Goal: Task Accomplishment & Management: Manage account settings

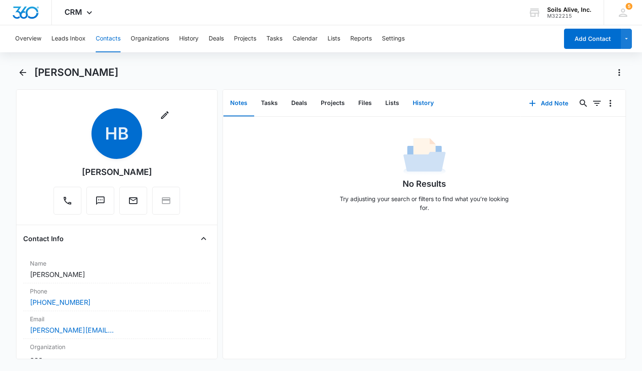
click at [424, 104] on button "History" at bounding box center [423, 103] width 35 height 26
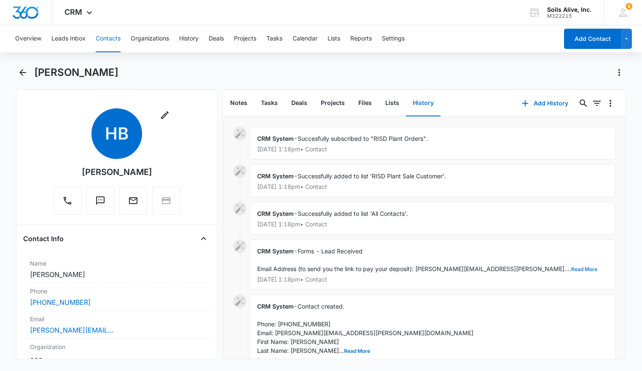
click at [571, 268] on button "Read More" at bounding box center [584, 269] width 26 height 5
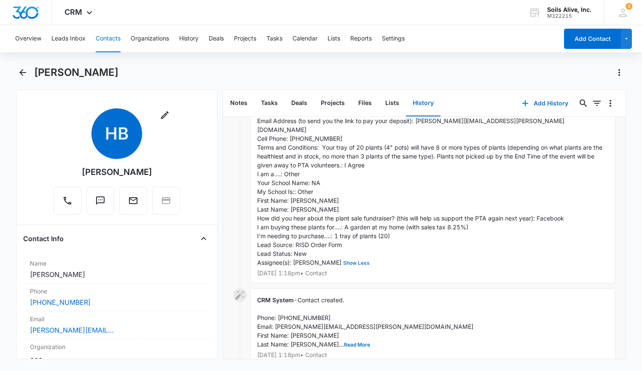
scroll to position [164, 0]
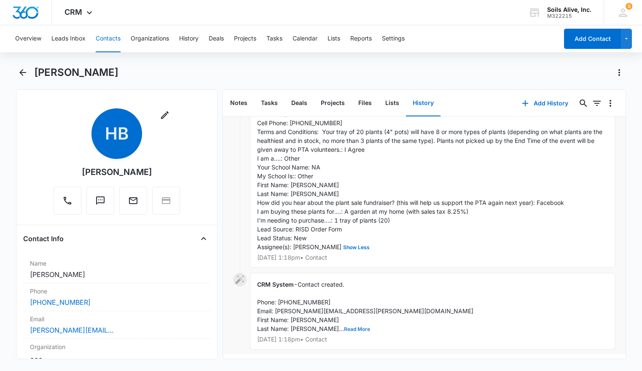
click at [344, 327] on button "Read More" at bounding box center [357, 329] width 26 height 5
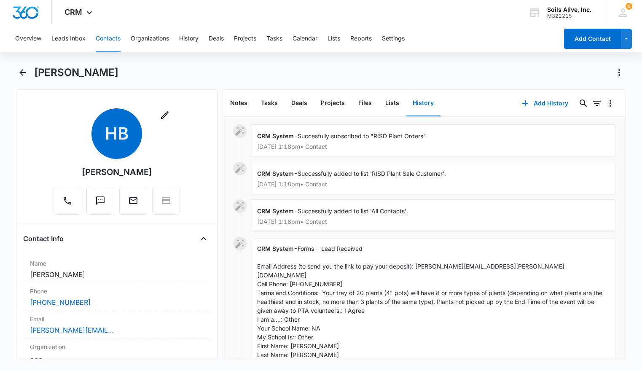
scroll to position [2, 0]
click at [22, 73] on icon "Back" at bounding box center [22, 72] width 7 height 7
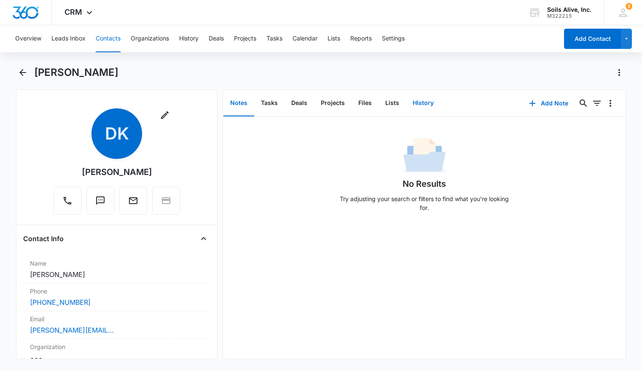
click at [429, 101] on button "History" at bounding box center [423, 103] width 35 height 26
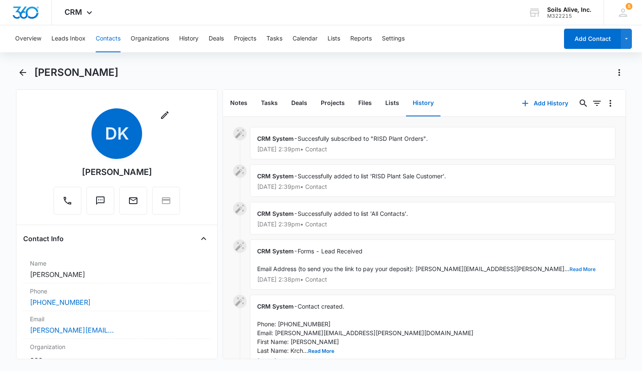
click at [569, 270] on button "Read More" at bounding box center [582, 269] width 26 height 5
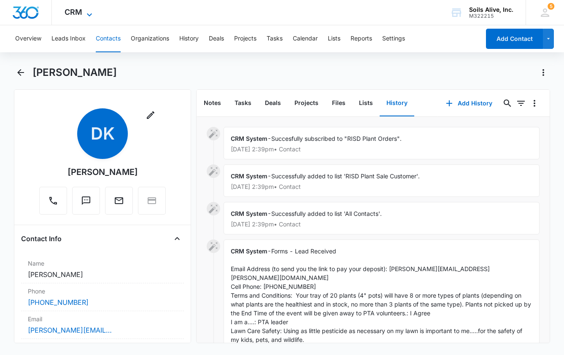
click at [81, 16] on span "CRM" at bounding box center [73, 12] width 18 height 9
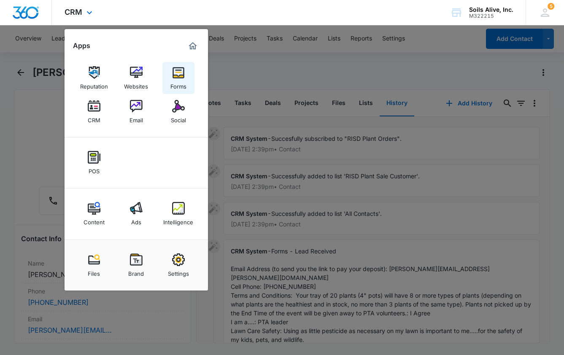
click at [180, 75] on img at bounding box center [178, 72] width 13 height 13
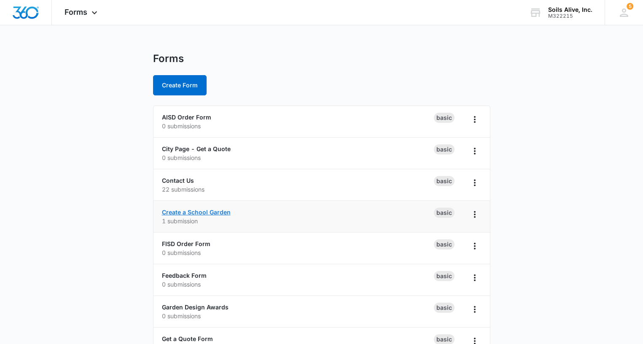
click at [204, 209] on link "Create a School Garden" at bounding box center [196, 211] width 69 height 7
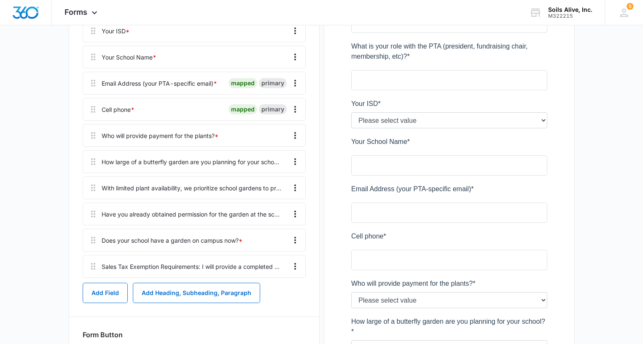
scroll to position [288, 0]
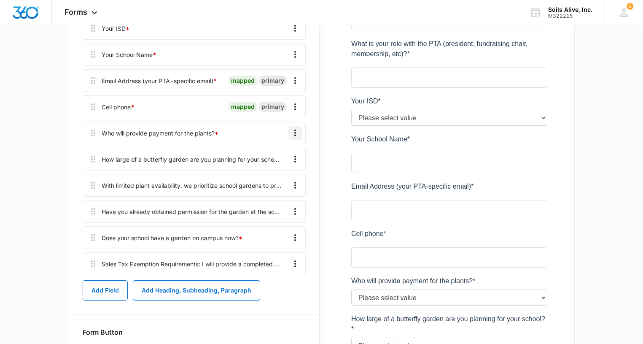
click at [293, 128] on icon "Overflow Menu" at bounding box center [295, 133] width 10 height 10
click at [271, 153] on div "Edit" at bounding box center [272, 156] width 18 height 6
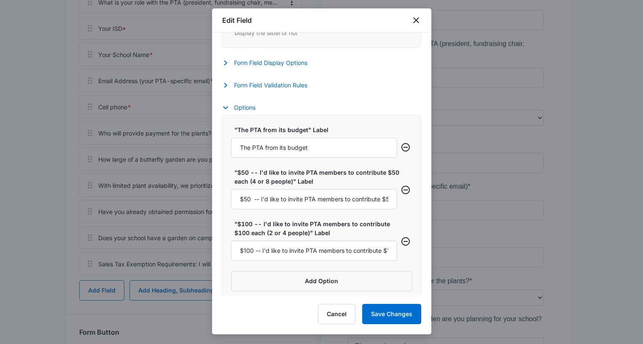
scroll to position [283, 0]
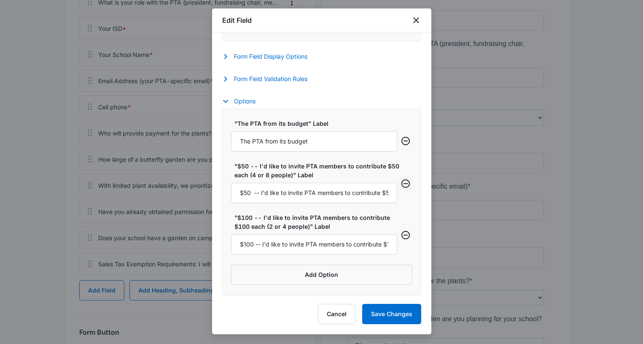
click at [400, 183] on icon "Remove row" at bounding box center [405, 183] width 10 height 10
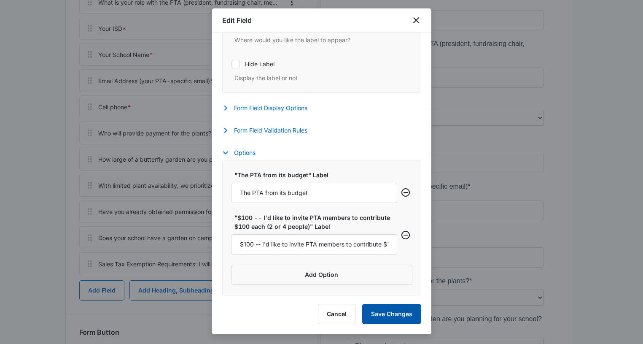
click at [389, 311] on button "Save Changes" at bounding box center [391, 313] width 59 height 20
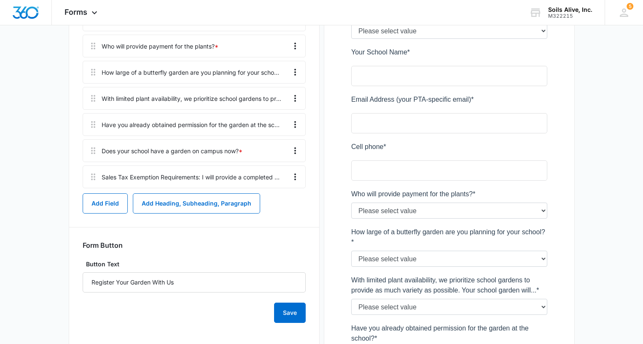
scroll to position [372, 0]
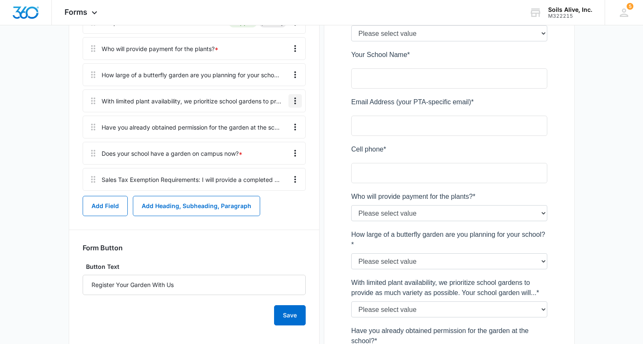
click at [295, 101] on icon "Overflow Menu" at bounding box center [295, 100] width 2 height 7
click at [270, 123] on div "Edit" at bounding box center [272, 124] width 18 height 6
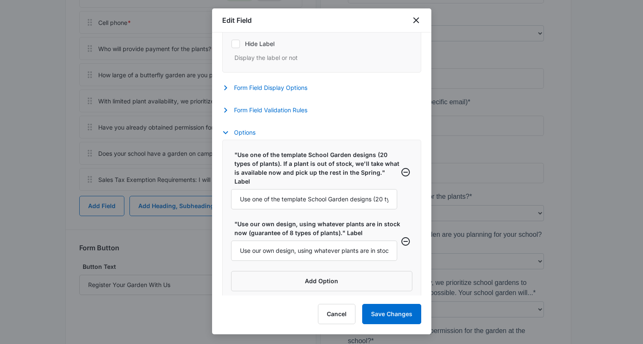
scroll to position [255, 0]
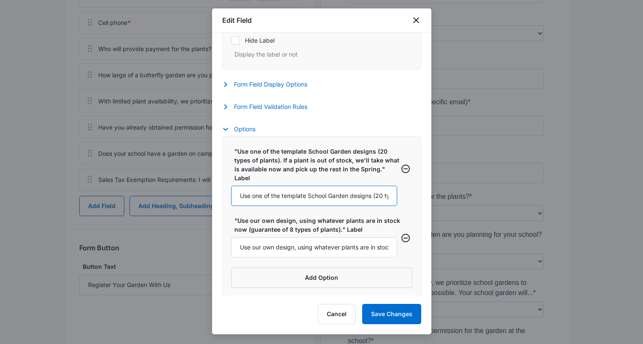
click at [352, 199] on input "Use one of the template School Garden designs (20 types of plants). If a plant …" at bounding box center [314, 195] width 166 height 20
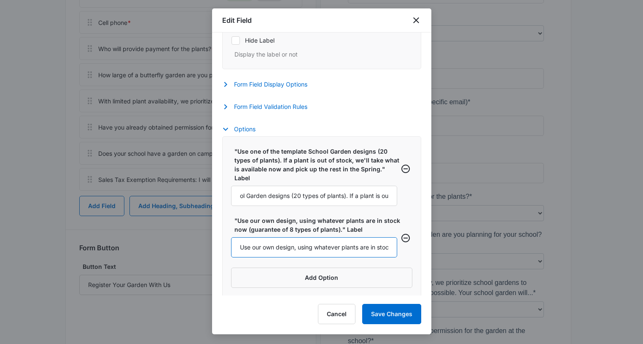
click at [318, 252] on input "Use our own design, using whatever plants are in stock now (guarantee of 8 type…" at bounding box center [314, 247] width 166 height 20
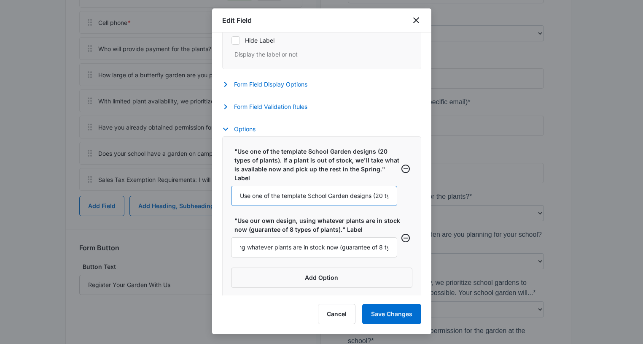
click at [357, 193] on input "Use one of the template School Garden designs (20 types of plants). If a plant …" at bounding box center [314, 195] width 166 height 20
drag, startPoint x: 317, startPoint y: 199, endPoint x: 212, endPoint y: 193, distance: 105.6
click at [212, 193] on div "Field Mapping Manage your field mapping in the CRM Leads Inbox Navigate to Lead…" at bounding box center [321, 163] width 219 height 263
click at [351, 194] on input "We would like to get all of the 20 types of plants used in the template School …" at bounding box center [314, 195] width 166 height 20
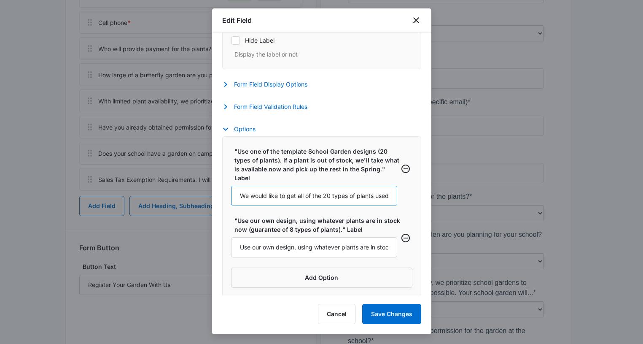
drag, startPoint x: 310, startPoint y: 196, endPoint x: 191, endPoint y: 193, distance: 119.3
click at [191, 193] on body "Forms Apps Reputation Websites Forms CRM Email Social POS Content Ads Intellige…" at bounding box center [321, 104] width 643 height 953
click at [343, 193] on input "We would like to get all of the 20 types of plants used in the template School …" at bounding box center [314, 195] width 166 height 20
type input "We would like to get all of the 20 types of plants used in the template School …"
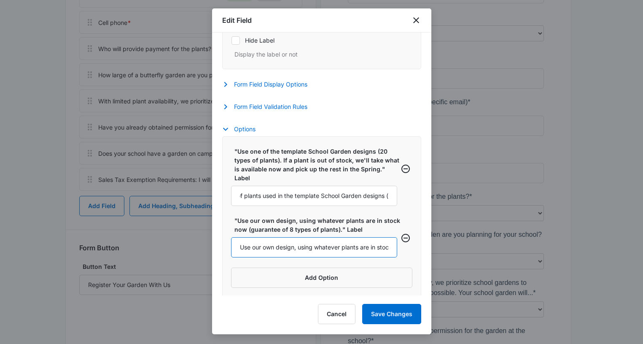
click at [307, 248] on input "Use our own design, using whatever plants are in stock now (guarantee of 8 type…" at bounding box center [314, 247] width 166 height 20
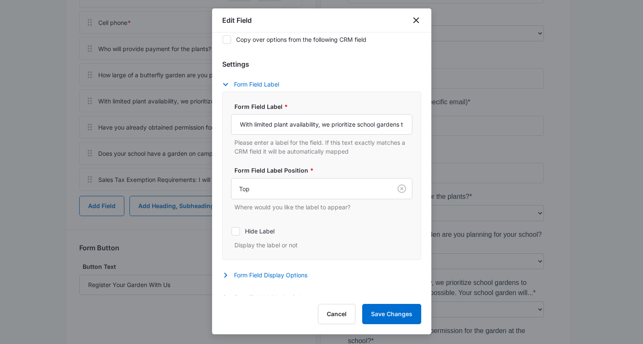
scroll to position [62, 0]
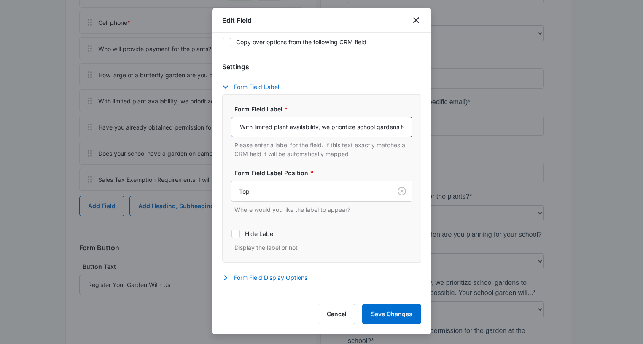
click at [357, 126] on input "With limited plant availability, we prioritize school gardens to provide as muc…" at bounding box center [321, 127] width 181 height 20
type input "With limited plant availability, we prioritize school gardens to provide as muc…"
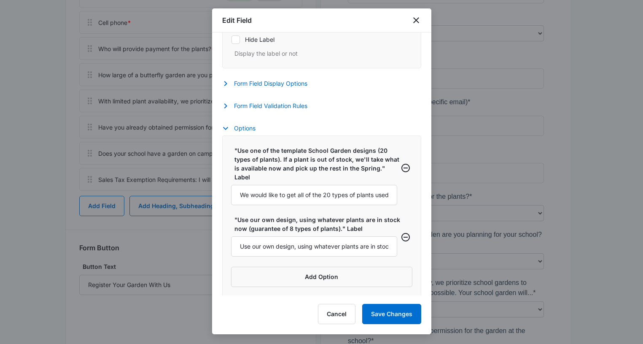
scroll to position [258, 0]
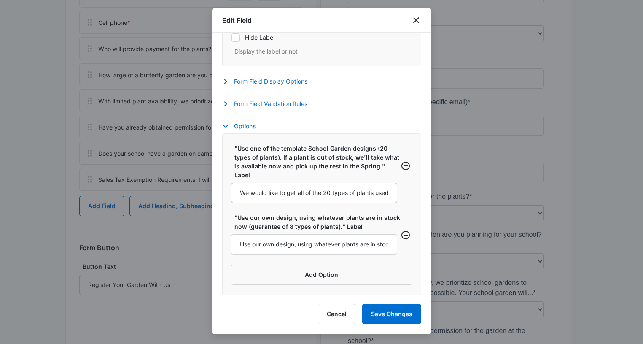
click at [309, 197] on input "We would like to get all of the 20 types of plants used in the template School …" at bounding box center [314, 193] width 166 height 20
click at [296, 193] on input "We would like to get all of the 20 types of plants used in the template School …" at bounding box center [314, 193] width 166 height 20
click at [290, 193] on input "We would like to get all of the 20 types of plants used in the template School …" at bounding box center [314, 193] width 166 height 20
click at [311, 191] on input "We would like to use all of the 20 types of plants used in the template School …" at bounding box center [314, 193] width 166 height 20
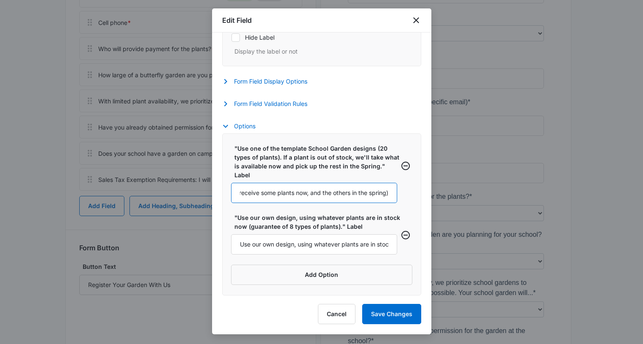
scroll to position [0, 294]
type input "We would like to use all of the 20 types of plants used in the template School …"
click at [252, 241] on input "Use our own design, using whatever plants are in stock now (guarantee of 8 type…" at bounding box center [314, 244] width 166 height 20
drag, startPoint x: 357, startPoint y: 240, endPoint x: 307, endPoint y: 241, distance: 49.8
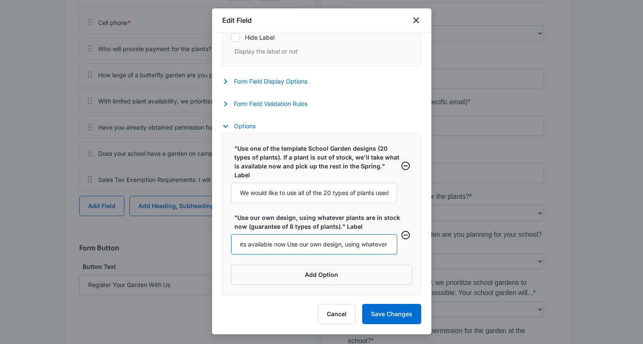
click at [307, 241] on input "We will design the garden using only plants available now Use our own design, u…" at bounding box center [314, 244] width 166 height 20
type input "We will design the garden using only plants available and in stock now (guarant…"
drag, startPoint x: 348, startPoint y: 190, endPoint x: 436, endPoint y: 189, distance: 88.1
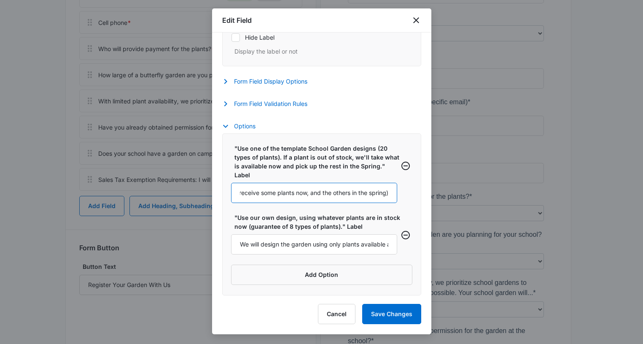
click at [436, 189] on body "Forms Apps Reputation Websites Forms CRM Email Social POS Content Ads Intellige…" at bounding box center [321, 104] width 643 height 953
click at [376, 190] on input "We would like to use all of the 20 types of plants used in the template School …" at bounding box center [314, 193] width 166 height 20
type input "We would like to use all of the 20 types of plants used in the template School …"
click at [363, 241] on input "We will design the garden using only plants available and in stock now (guarant…" at bounding box center [314, 244] width 166 height 20
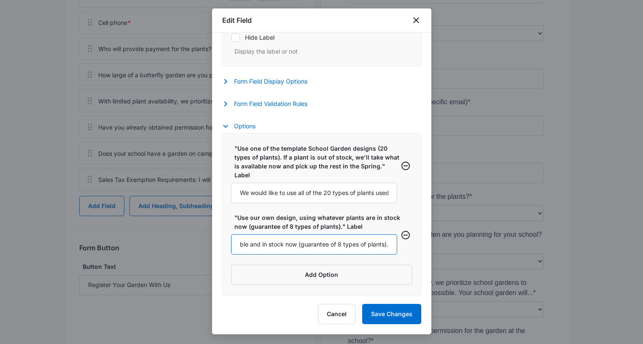
scroll to position [0, 145]
click at [389, 312] on button "Save Changes" at bounding box center [391, 313] width 59 height 20
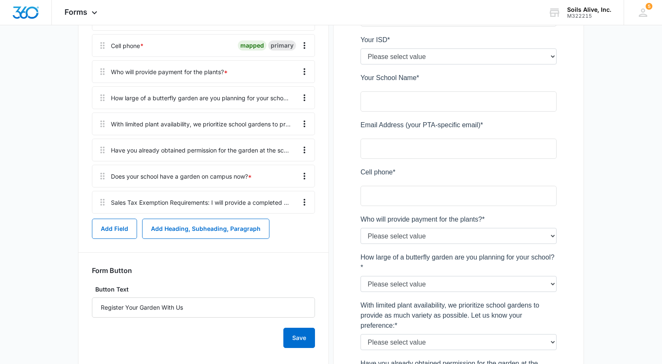
scroll to position [347, 0]
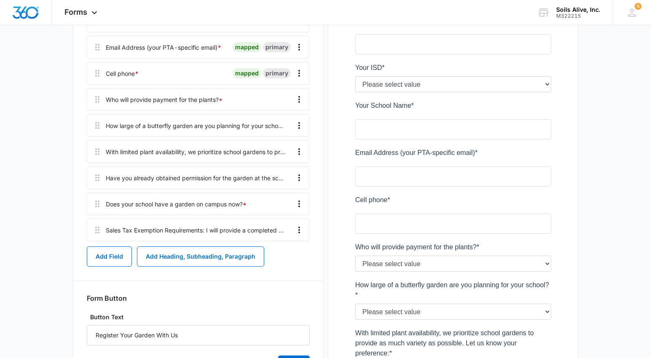
scroll to position [326, 0]
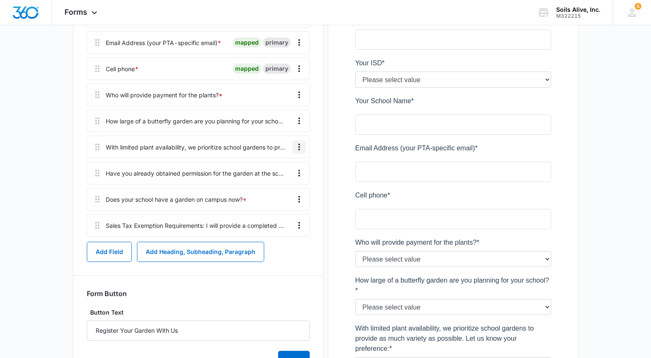
click at [302, 146] on icon "Overflow Menu" at bounding box center [299, 147] width 10 height 10
click at [276, 169] on div "Edit" at bounding box center [277, 171] width 18 height 6
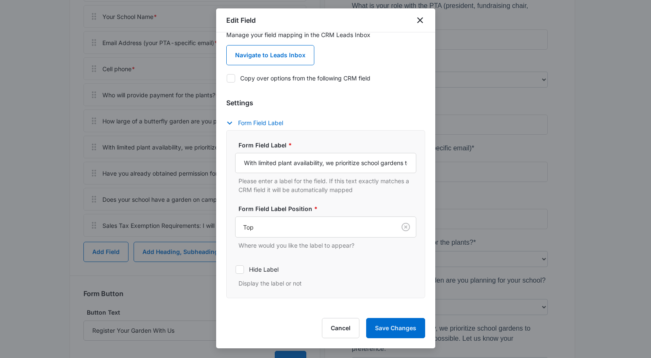
scroll to position [27, 0]
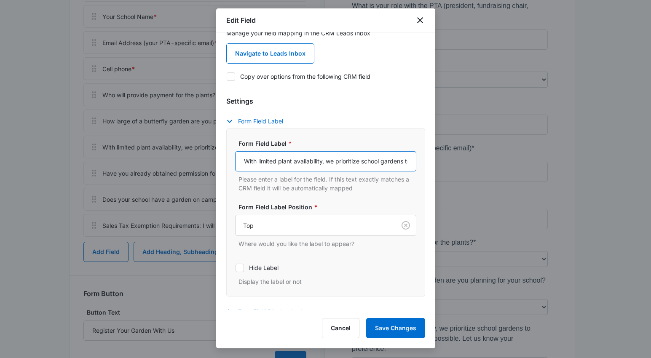
click at [326, 171] on input "With limited plant availability, we prioritize school gardens to provide as muc…" at bounding box center [325, 161] width 181 height 20
drag, startPoint x: 295, startPoint y: 162, endPoint x: 443, endPoint y: 172, distance: 147.9
click at [443, 172] on body "Forms Apps Reputation Websites Forms CRM Email Social POS Content Ads Intellige…" at bounding box center [325, 156] width 651 height 964
click at [377, 160] on input "With limited plant availability, we prioritize school gardens to provide as muc…" at bounding box center [325, 161] width 181 height 20
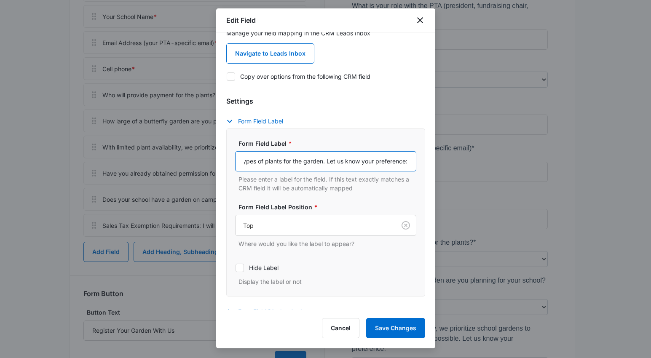
scroll to position [0, 233]
type input "Plant availability fluctuates weekly. We guarantee to provide at least 8 differ…"
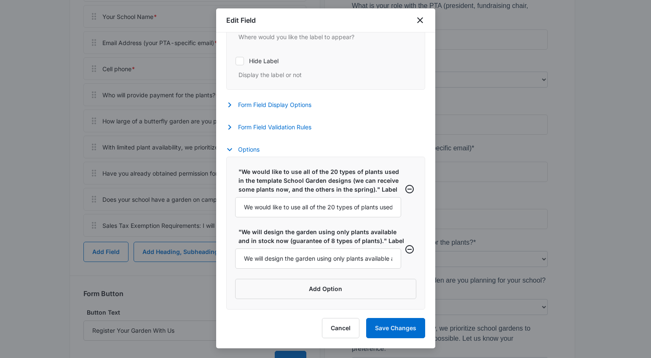
scroll to position [243, 0]
click at [373, 197] on input "We would like to use all of the 20 types of plants used in the template School …" at bounding box center [318, 207] width 166 height 20
type input "I'll order some now and others in the Spring"
click at [332, 253] on input "We will design the garden using only plants available and in stock now (guarant…" at bounding box center [318, 259] width 166 height 20
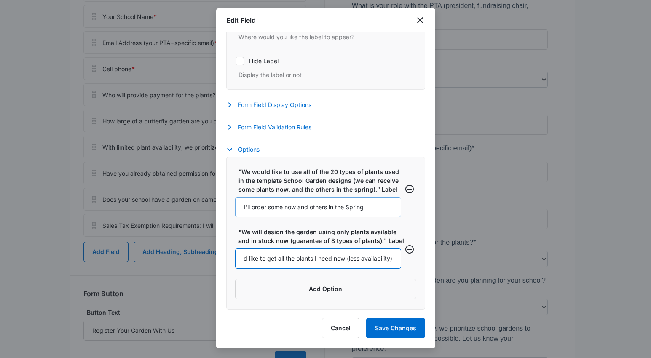
type input "I'd like to get all the plants I need now (less availability)"
click at [369, 198] on input "I'll order some now and others in the Spring" at bounding box center [318, 207] width 166 height 20
drag, startPoint x: 319, startPoint y: 198, endPoint x: 220, endPoint y: 191, distance: 98.8
click at [220, 191] on div "Field Mapping Manage your field mapping in the CRM Leads Inbox Navigate to Lead…" at bounding box center [325, 170] width 219 height 277
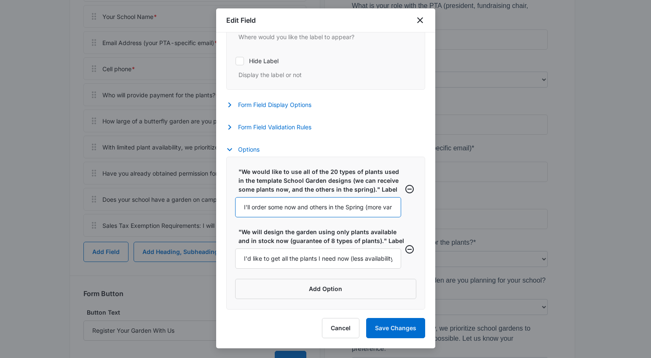
click at [293, 199] on input "I'll order some now and others in the Spring (more variety)" at bounding box center [318, 207] width 166 height 20
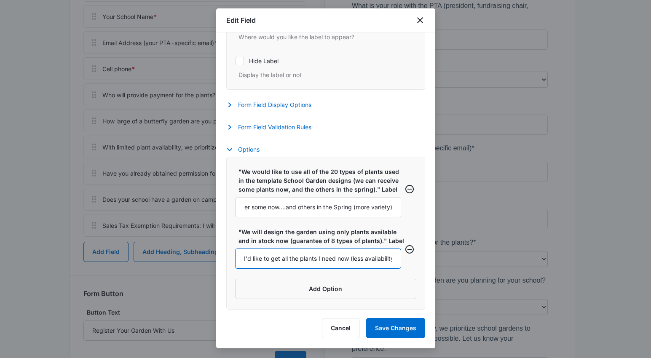
click at [294, 260] on input "I'd like to get all the plants I need now (less availability)" at bounding box center [318, 259] width 166 height 20
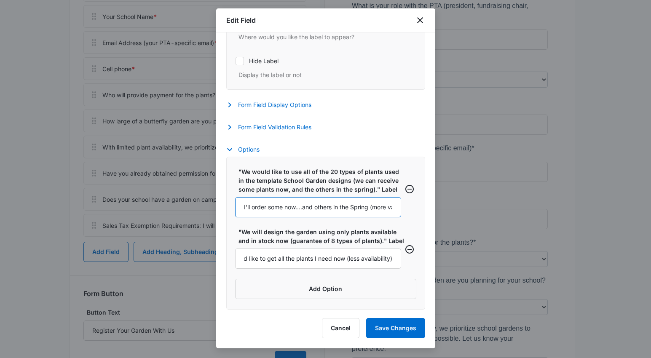
click at [357, 201] on input "I'll order some now....and others in the Spring (more variety)" at bounding box center [318, 207] width 166 height 20
type input "I'll order some now....and others in the Spring (more variety, plants can be du…"
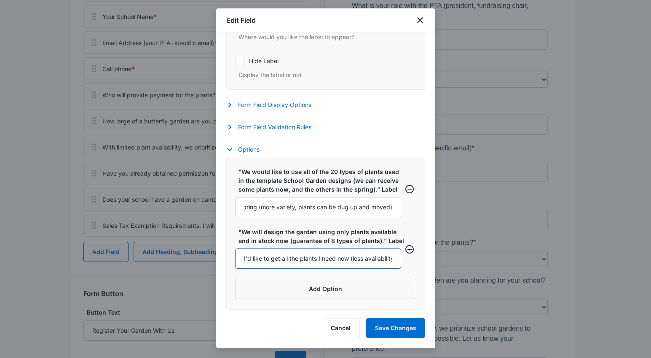
click at [286, 262] on input "I'd like to get all the plants I need now (less availability)" at bounding box center [318, 259] width 166 height 20
type input "I'd like to get all the plants I need now (possibly less availability)"
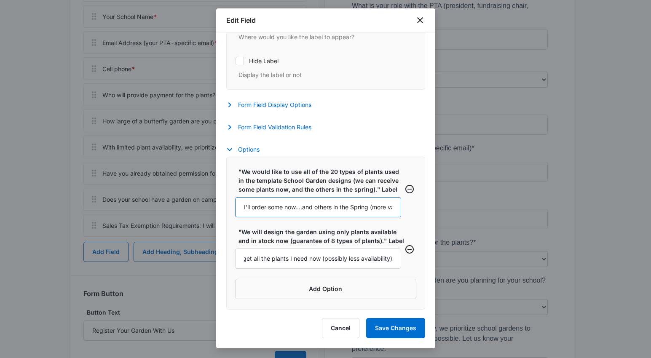
click at [242, 197] on input "I'll order some now....and others in the Spring (more variety, plants can be du…" at bounding box center [318, 207] width 166 height 20
drag, startPoint x: 373, startPoint y: 200, endPoint x: 301, endPoint y: 199, distance: 72.9
click at [301, 199] on input "We will start the garden now, and order more plants in the Spring if needed I'l…" at bounding box center [318, 207] width 166 height 20
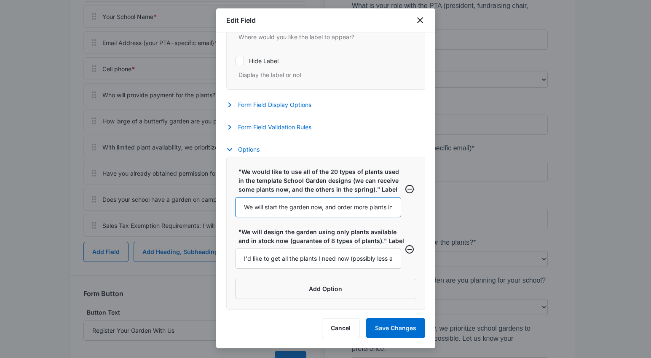
drag, startPoint x: 282, startPoint y: 199, endPoint x: 187, endPoint y: 194, distance: 95.4
click at [187, 194] on body "Forms Apps Reputation Websites Forms CRM Email Social POS Content Ads Intellige…" at bounding box center [325, 156] width 651 height 964
type input "We will start the garden now, and order more plants in the Spring if needed (mo…"
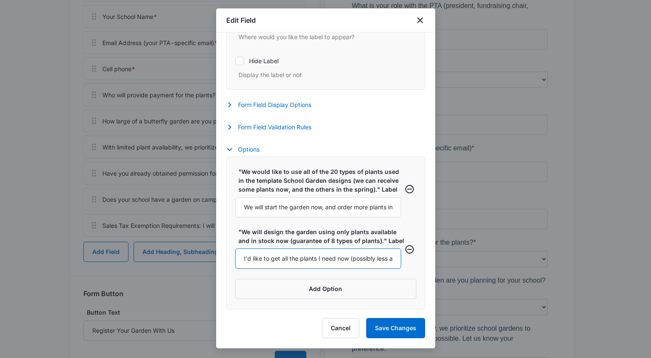
click at [247, 260] on input "I'd like to get all the plants I need now (possibly less availability)" at bounding box center [318, 259] width 166 height 20
drag, startPoint x: 333, startPoint y: 257, endPoint x: 281, endPoint y: 257, distance: 51.8
click at [281, 257] on input "We would like to plant and finish the garden now......I'd like to get all the p…" at bounding box center [318, 259] width 166 height 20
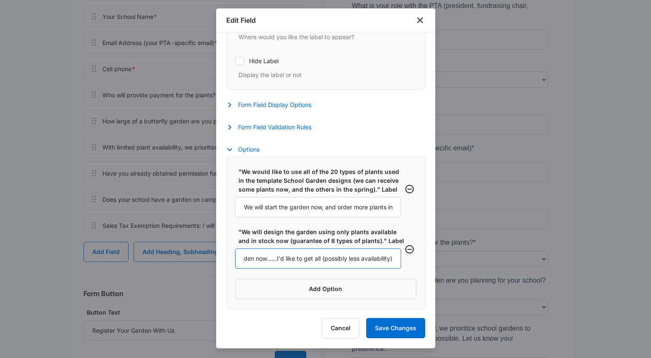
click at [304, 259] on input "We would like to plant and finish the garden now......I'd like to get all (poss…" at bounding box center [318, 259] width 166 height 20
click at [282, 260] on input "We would like to plant and finish the garden now......I'd like to get all (poss…" at bounding box center [318, 259] width 166 height 20
type input "We would like to plant and finish the garden now......I'd like to get all (poss…"
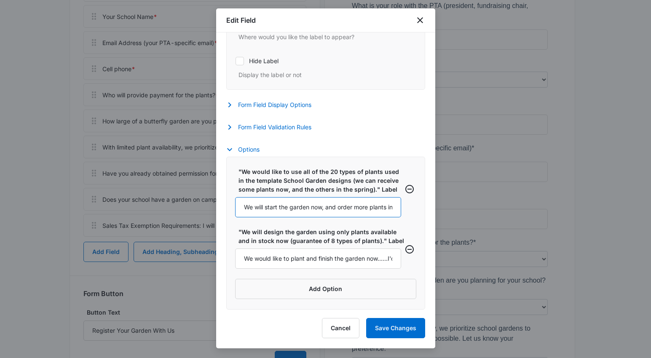
click at [336, 197] on input "We will start the garden now, and order more plants in the Spring if needed (mo…" at bounding box center [318, 207] width 166 height 20
type input "We will start the garden now, and order more plants in the Spring if needed (mo…"
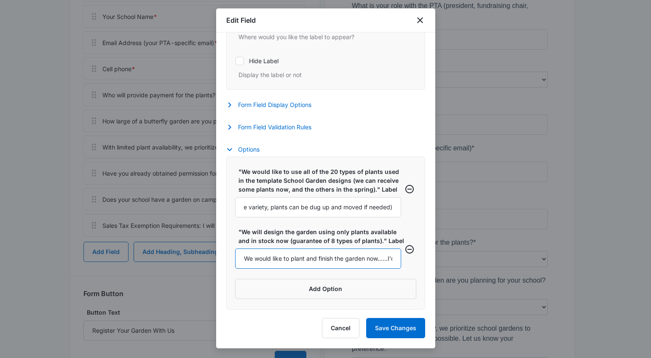
click at [263, 257] on input "We would like to plant and finish the garden now......I'd like to get all (poss…" at bounding box center [318, 259] width 166 height 20
click at [318, 258] on input "We would like to plant and finish the garden now......I'd like to get all (poss…" at bounding box center [318, 259] width 166 height 20
click at [314, 257] on input "We would like to plant and also finish the garden now......I'd like to get all …" at bounding box center [318, 259] width 166 height 20
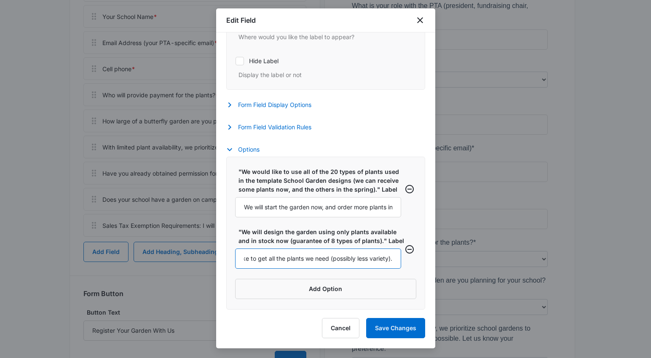
scroll to position [0, 178]
type input "We would like to plant and also finish the garden now......I'd like to get all …"
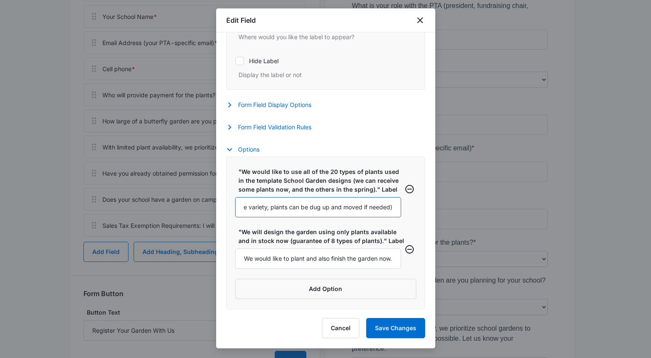
scroll to position [0, 230]
drag, startPoint x: 331, startPoint y: 199, endPoint x: 446, endPoint y: 198, distance: 115.5
click at [446, 198] on body "Forms Apps Reputation Websites Forms CRM Email Social POS Content Ads Intellige…" at bounding box center [325, 156] width 651 height 964
click at [380, 198] on input "We will start the garden now, and order more plants in the Spring if needed (mo…" at bounding box center [318, 207] width 166 height 20
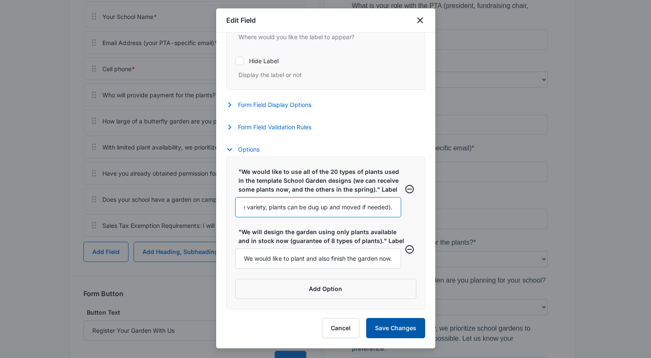
type input "We will start the garden now, and order more plants in the Spring if needed (mo…"
click at [392, 324] on button "Save Changes" at bounding box center [395, 328] width 59 height 20
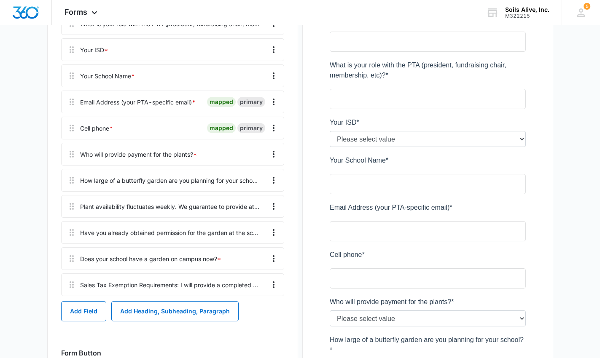
scroll to position [271, 0]
